Goal: Task Accomplishment & Management: Manage account settings

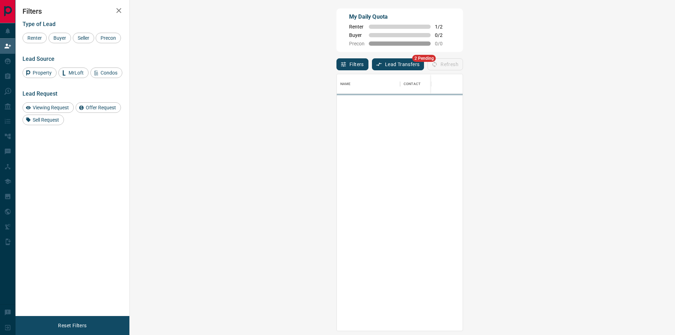
scroll to position [252, 525]
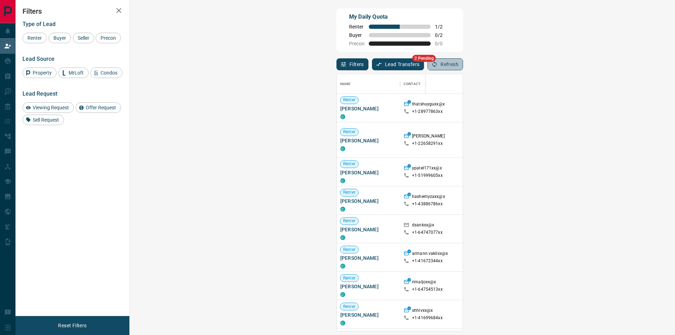
click at [437, 65] on icon "button" at bounding box center [434, 64] width 6 height 6
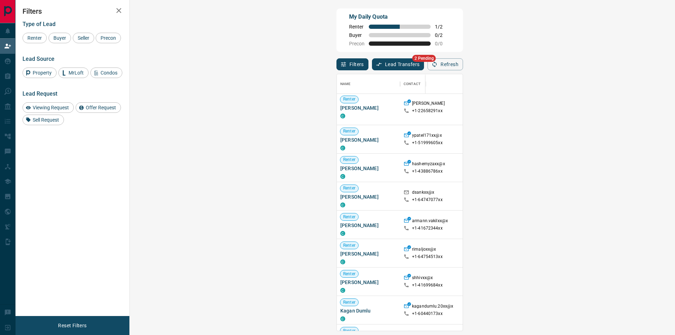
scroll to position [35, 0]
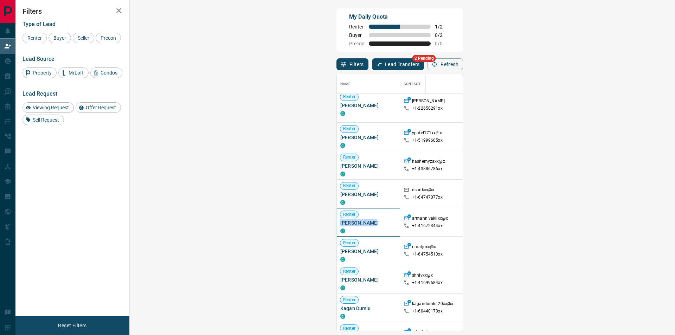
drag, startPoint x: 138, startPoint y: 224, endPoint x: 166, endPoint y: 224, distance: 28.1
click at [337, 224] on div "Renter [PERSON_NAME] C" at bounding box center [368, 222] width 63 height 28
click at [89, 223] on div "Filters Type of Lead Renter Buyer Seller Precon Lead Source Property MrLoft Con…" at bounding box center [72, 158] width 114 height 316
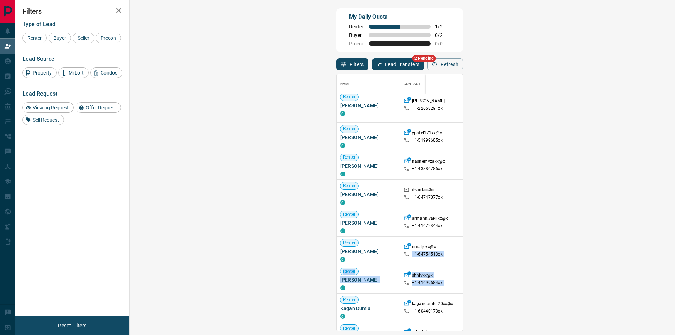
drag, startPoint x: 244, startPoint y: 267, endPoint x: 396, endPoint y: 292, distance: 153.8
click at [389, 292] on div "Renter [PERSON_NAME] C thatshuyguxx@x +1- 28977863xx $1K - $3K Markham Renter […" at bounding box center [583, 233] width 493 height 349
click at [58, 228] on div "Filters Type of Lead Renter Buyer Seller Precon Lead Source Property MrLoft Con…" at bounding box center [72, 158] width 114 height 316
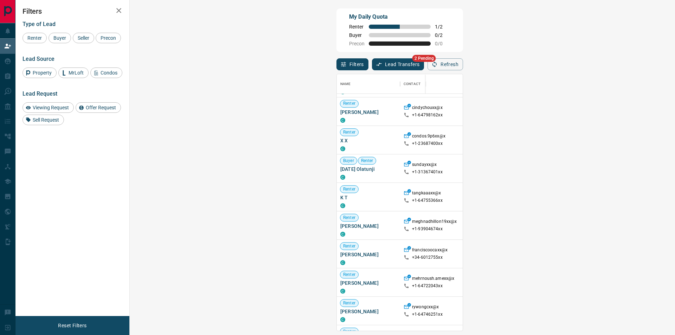
scroll to position [453, 0]
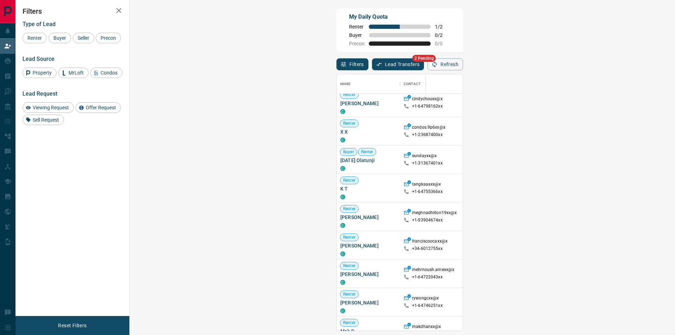
click at [608, 271] on span "Viewing Request ( 1 )" at bounding box center [627, 273] width 39 height 5
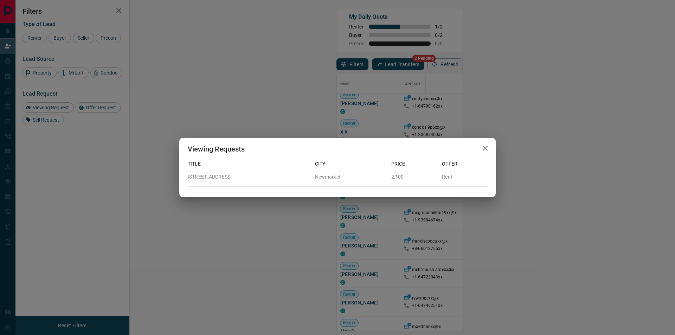
click at [486, 151] on icon "button" at bounding box center [485, 148] width 8 height 8
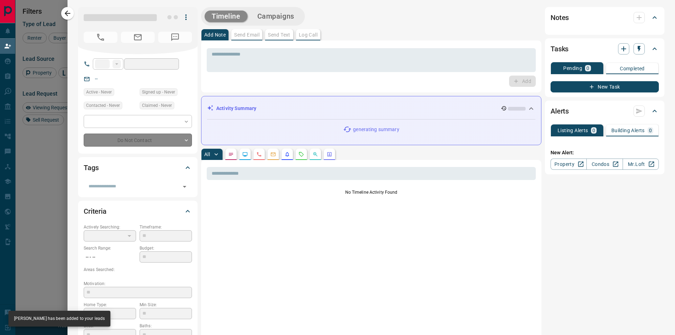
type input "**"
type input "**********"
type input "**"
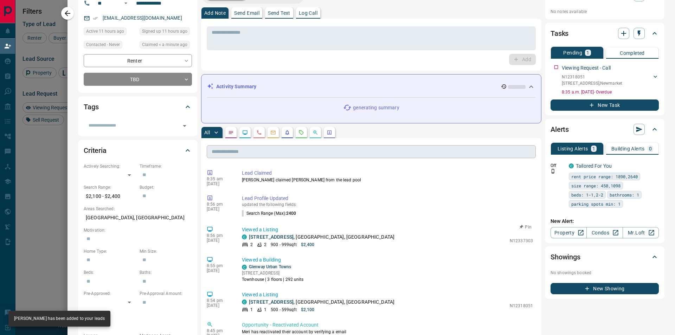
scroll to position [0, 0]
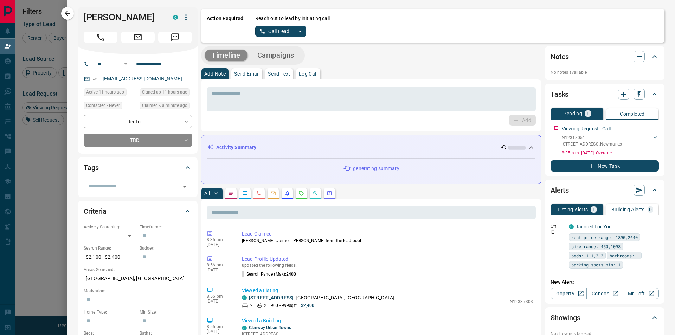
click at [297, 36] on button "split button" at bounding box center [300, 31] width 12 height 11
click at [274, 57] on li "Log Manual Call" at bounding box center [280, 55] width 43 height 11
click at [277, 33] on button "Log Manual Call" at bounding box center [278, 31] width 46 height 11
click at [277, 33] on button "No" at bounding box center [275, 31] width 12 height 11
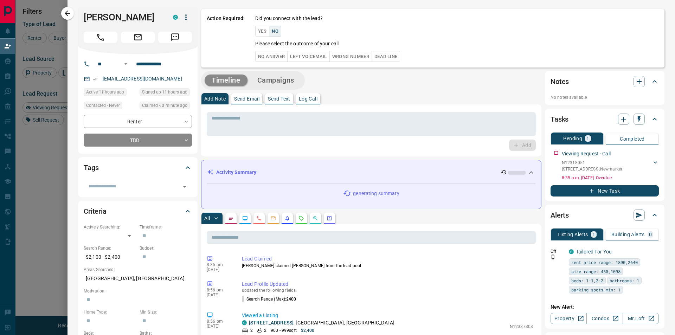
click at [271, 59] on button "No Answer" at bounding box center [271, 56] width 32 height 11
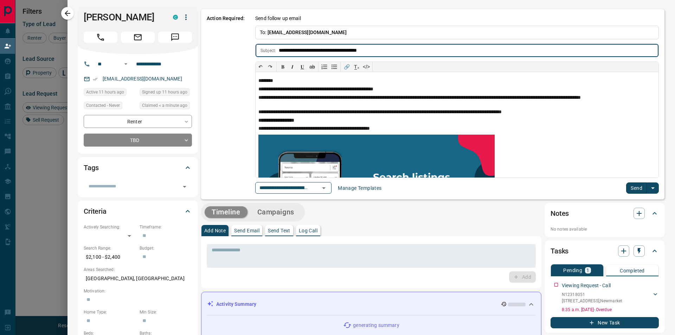
click at [626, 186] on button "Send" at bounding box center [636, 187] width 21 height 11
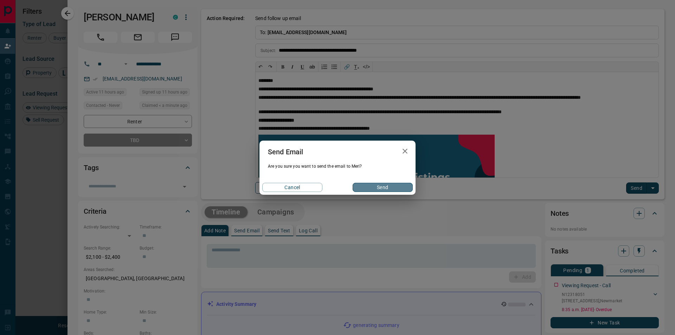
click at [396, 186] on button "Send" at bounding box center [382, 187] width 60 height 9
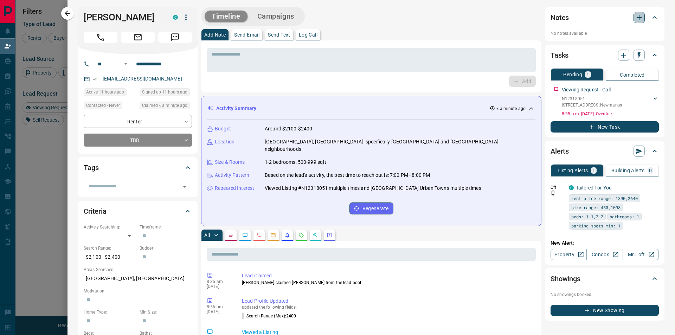
click at [637, 17] on icon "button" at bounding box center [639, 17] width 8 height 8
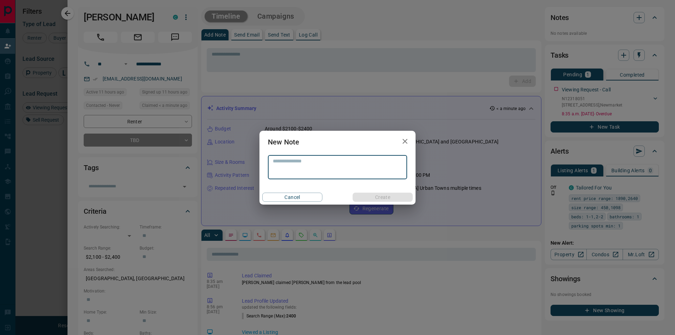
click at [372, 164] on textarea at bounding box center [337, 167] width 129 height 18
click at [404, 143] on icon "button" at bounding box center [405, 141] width 8 height 8
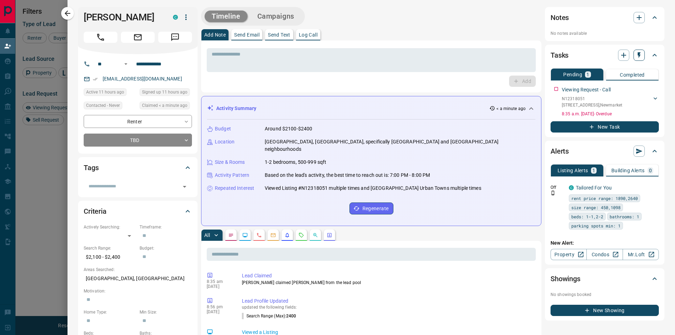
click at [635, 58] on icon "button" at bounding box center [638, 55] width 7 height 7
click at [615, 73] on li "1 Day Follow-Up" at bounding box center [616, 69] width 48 height 11
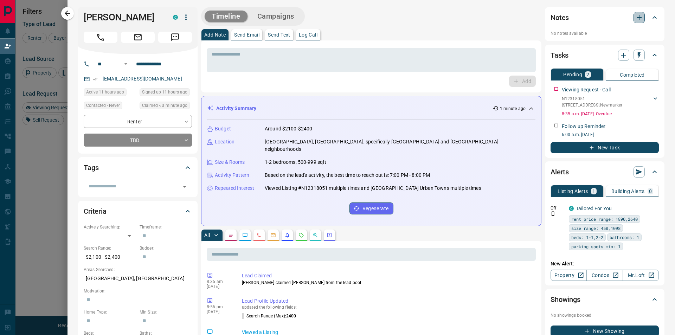
click at [635, 21] on icon "button" at bounding box center [639, 17] width 8 height 8
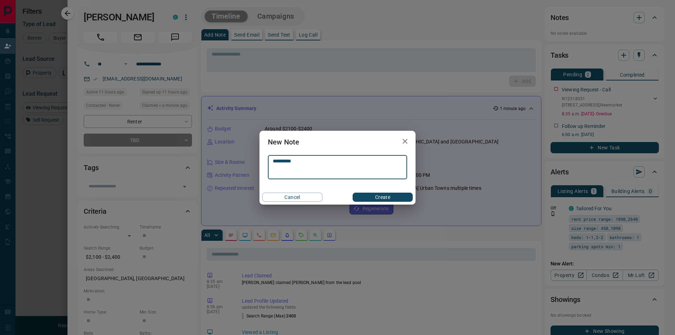
type textarea "**********"
click at [400, 197] on button "Create" at bounding box center [382, 197] width 60 height 9
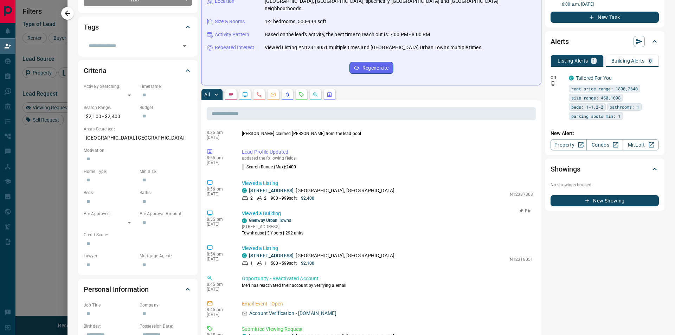
scroll to position [176, 0]
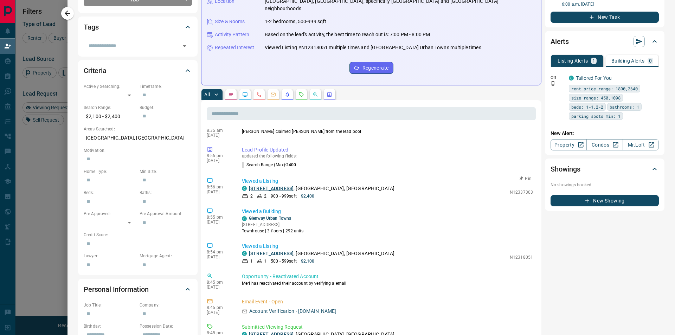
click at [279, 186] on link "[STREET_ADDRESS]" at bounding box center [271, 189] width 45 height 6
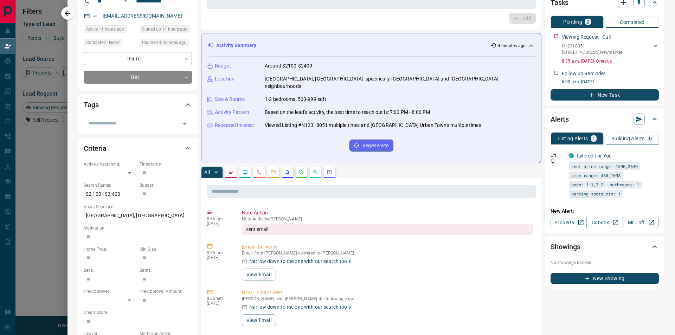
scroll to position [0, 0]
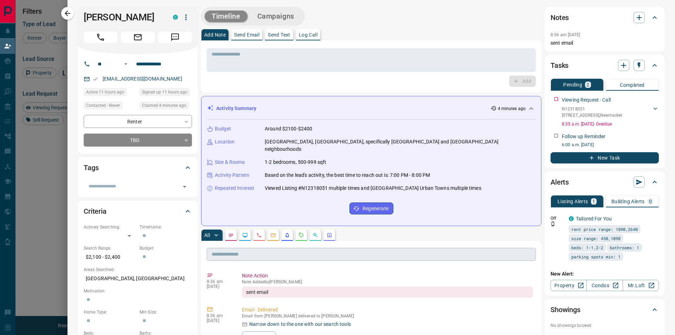
drag, startPoint x: 67, startPoint y: 14, endPoint x: 264, endPoint y: 244, distance: 302.0
click at [67, 14] on icon "button" at bounding box center [67, 13] width 8 height 8
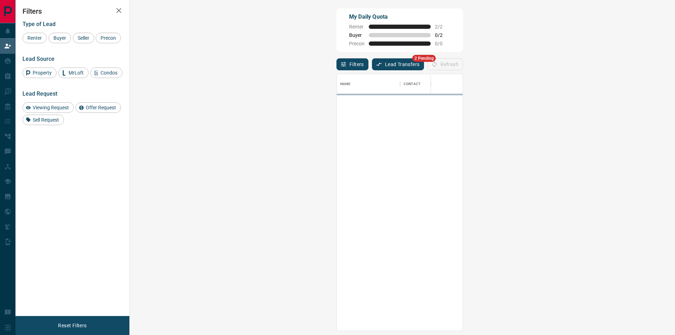
scroll to position [252, 525]
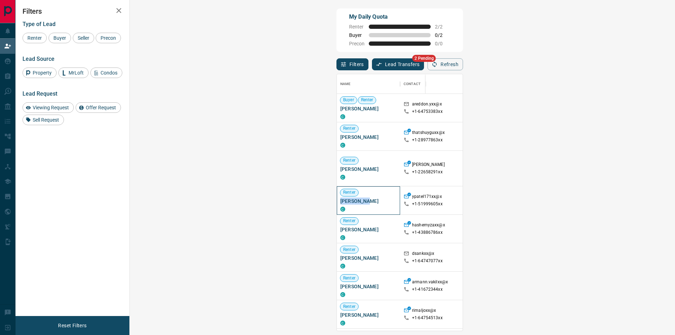
drag, startPoint x: 139, startPoint y: 202, endPoint x: 164, endPoint y: 205, distance: 25.5
click at [340, 205] on div "[PERSON_NAME] C" at bounding box center [368, 200] width 56 height 22
click at [97, 198] on div "Filters Type of Lead Renter Buyer Seller Precon Lead Source Property MrLoft Con…" at bounding box center [72, 158] width 114 height 316
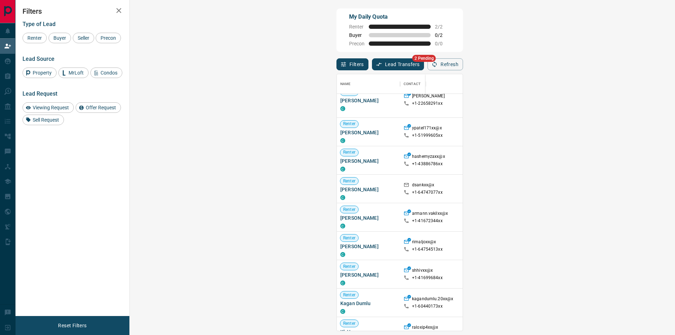
scroll to position [0, 0]
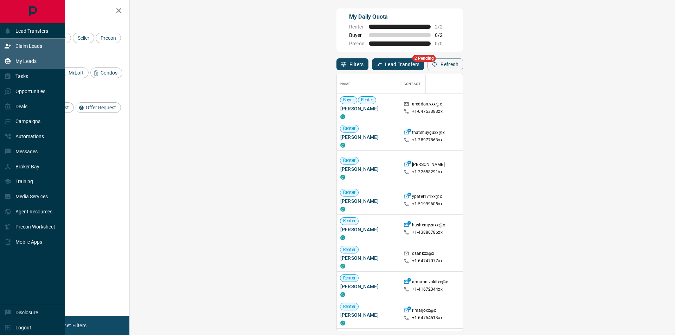
click at [9, 63] on icon at bounding box center [8, 61] width 6 height 6
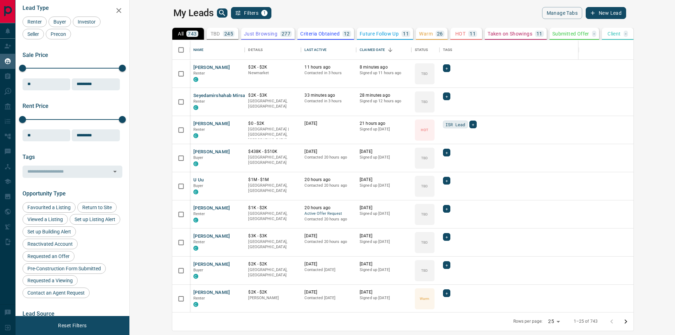
scroll to position [5, 0]
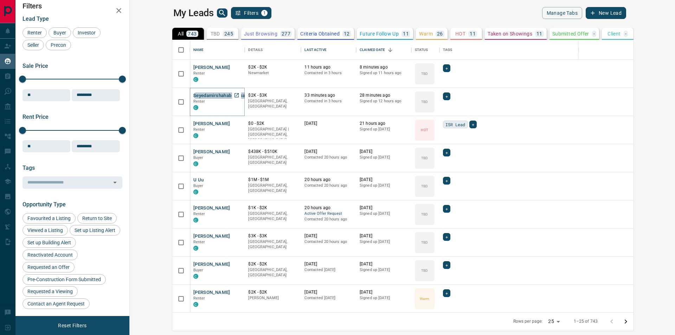
click at [193, 95] on button "Seyedamirshahab Mirsaeidi" at bounding box center [222, 95] width 59 height 7
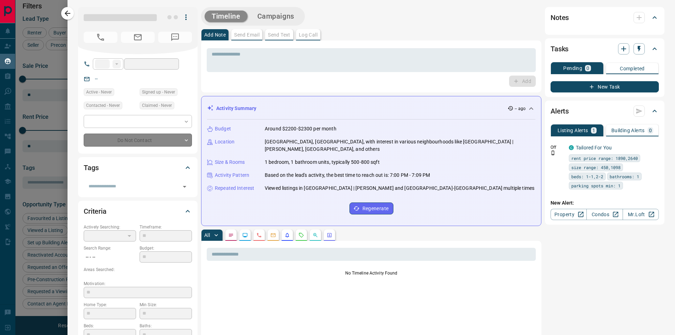
type input "**"
type input "**********"
type input "**"
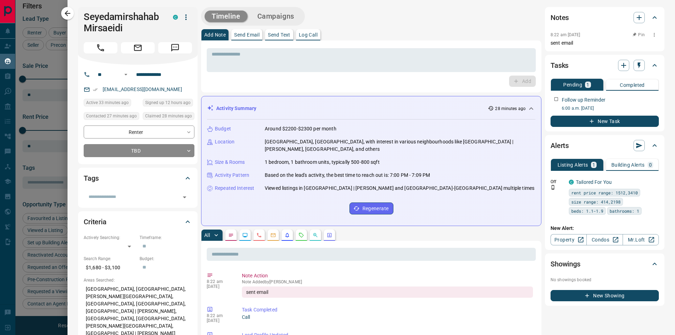
click at [651, 36] on icon "button" at bounding box center [654, 35] width 6 height 6
click at [640, 45] on li "Edit" at bounding box center [637, 47] width 31 height 11
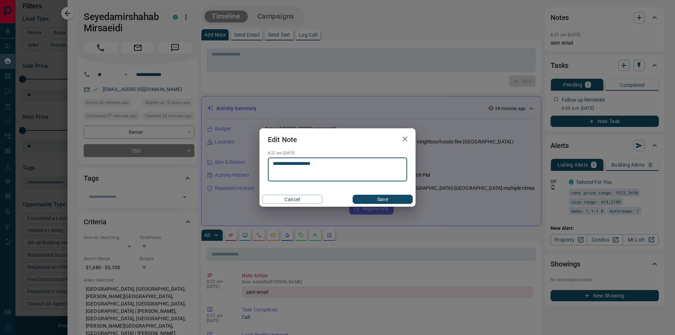
type textarea "**********"
click at [397, 197] on button "Save" at bounding box center [382, 199] width 60 height 9
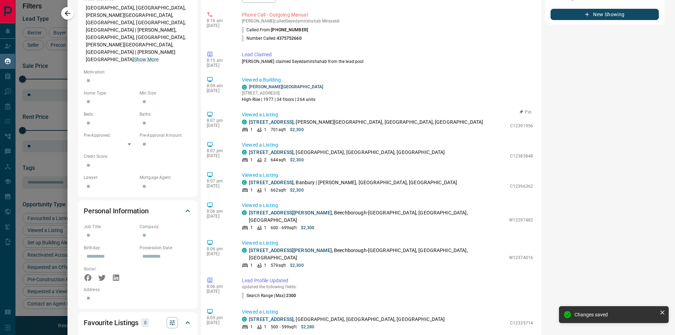
scroll to position [234, 0]
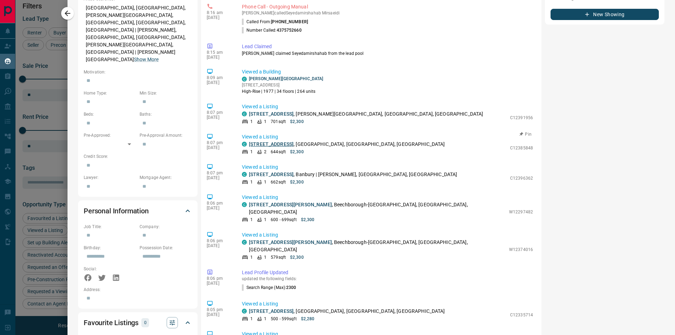
click at [267, 144] on link "[STREET_ADDRESS]" at bounding box center [271, 144] width 45 height 6
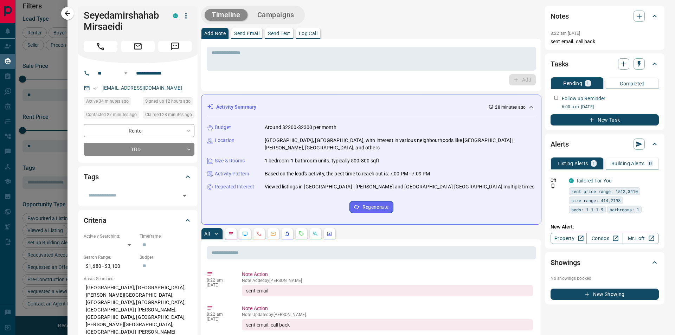
scroll to position [0, 0]
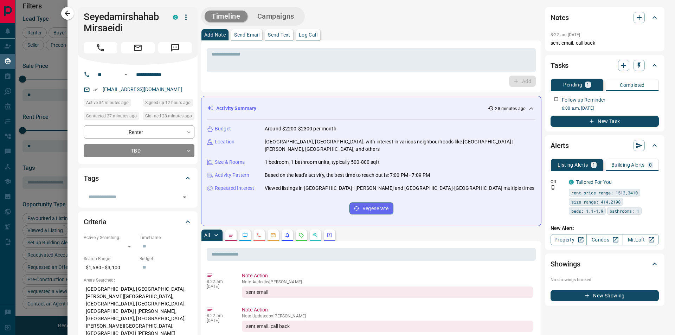
click at [70, 15] on icon "button" at bounding box center [67, 13] width 8 height 8
